Goal: Task Accomplishment & Management: Manage account settings

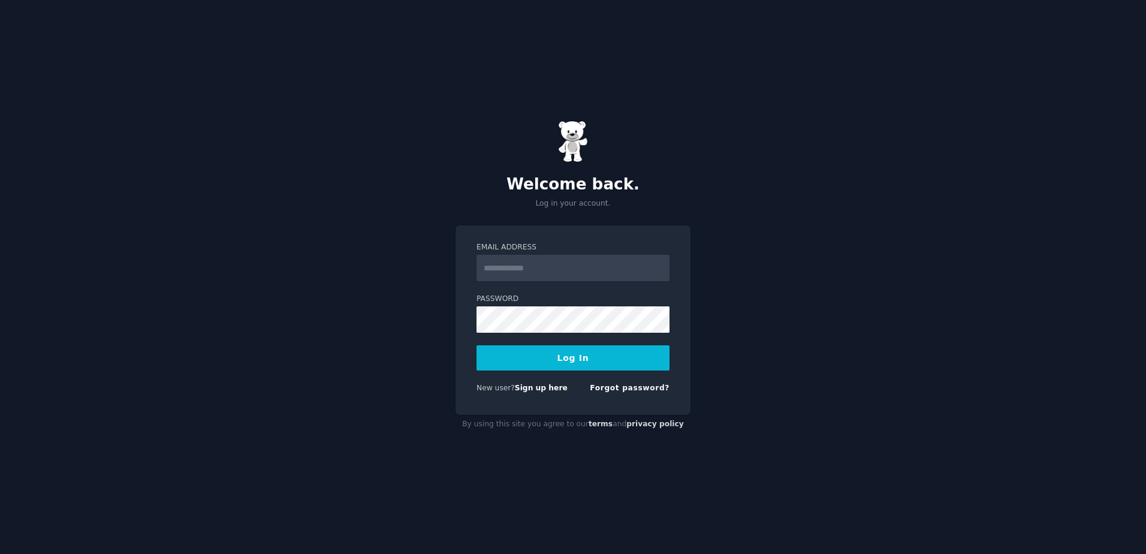
click at [498, 268] on input "Email Address" at bounding box center [573, 268] width 193 height 26
type input "**********"
click at [477, 345] on button "Log In" at bounding box center [573, 357] width 193 height 25
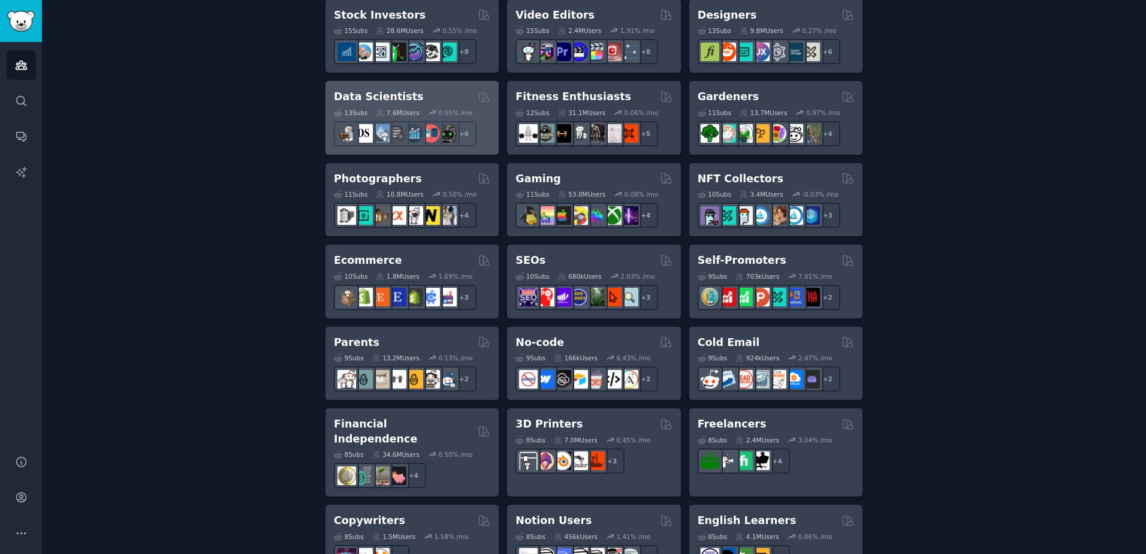
scroll to position [469, 0]
